Goal: Check status: Check status

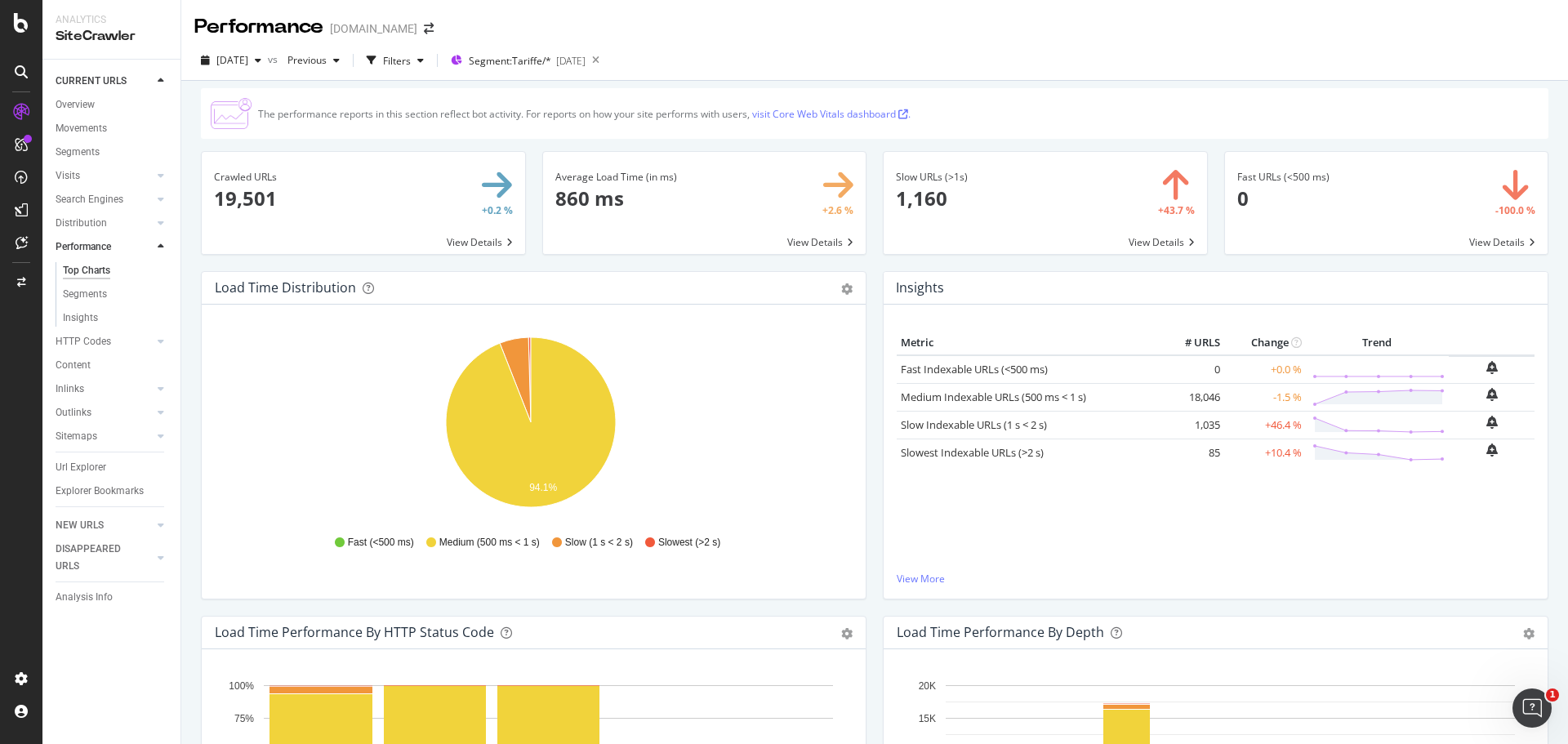
click at [186, 263] on div "The performance reports in this section reflect bot activity. For reports on ho…" at bounding box center [874, 453] width 1386 height 744
